Goal: Information Seeking & Learning: Learn about a topic

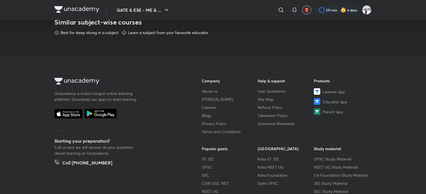
scroll to position [335, 0]
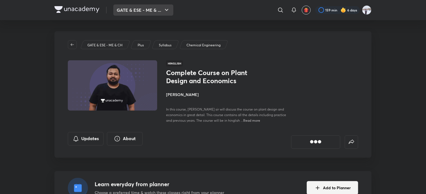
click at [152, 9] on button "GATE & ESE - ME & ..." at bounding box center [143, 9] width 60 height 11
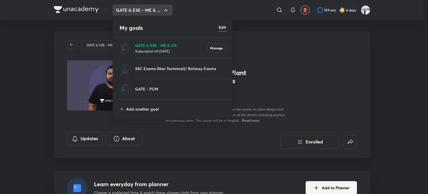
click at [150, 43] on p "GATE & ESE - ME & CH" at bounding box center [171, 45] width 72 height 6
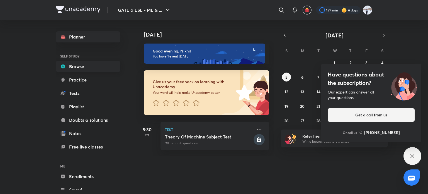
click at [80, 67] on link "Browse" at bounding box center [88, 66] width 65 height 11
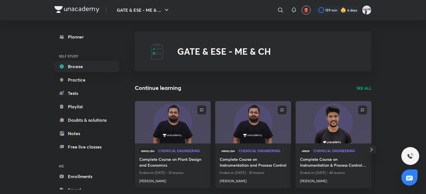
click at [180, 129] on img at bounding box center [172, 121] width 77 height 43
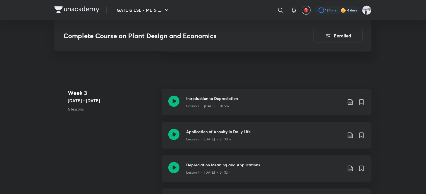
scroll to position [562, 0]
